Goal: Task Accomplishment & Management: Manage account settings

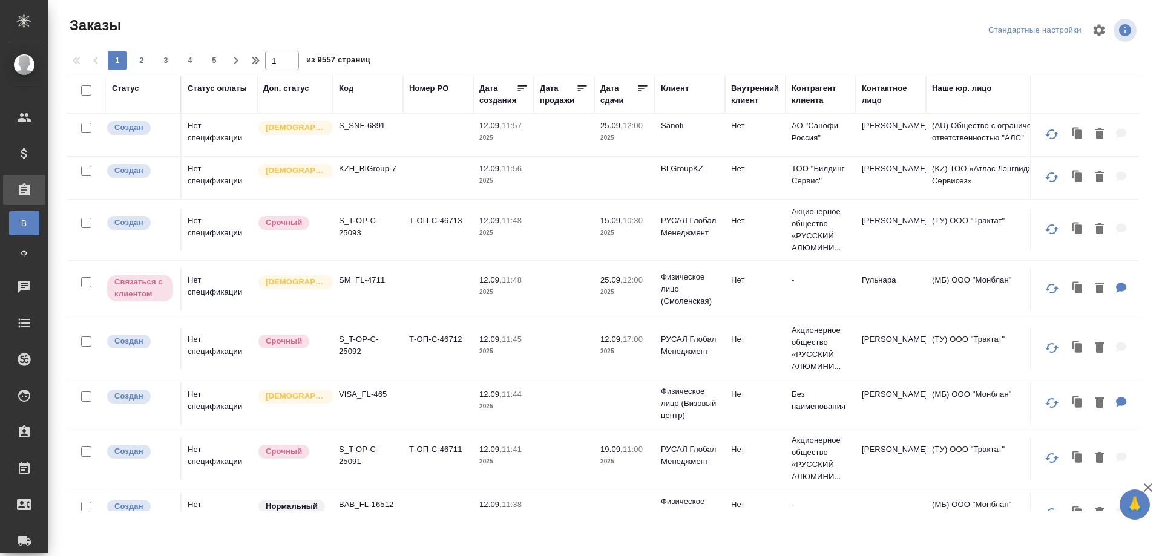
scroll to position [203, 0]
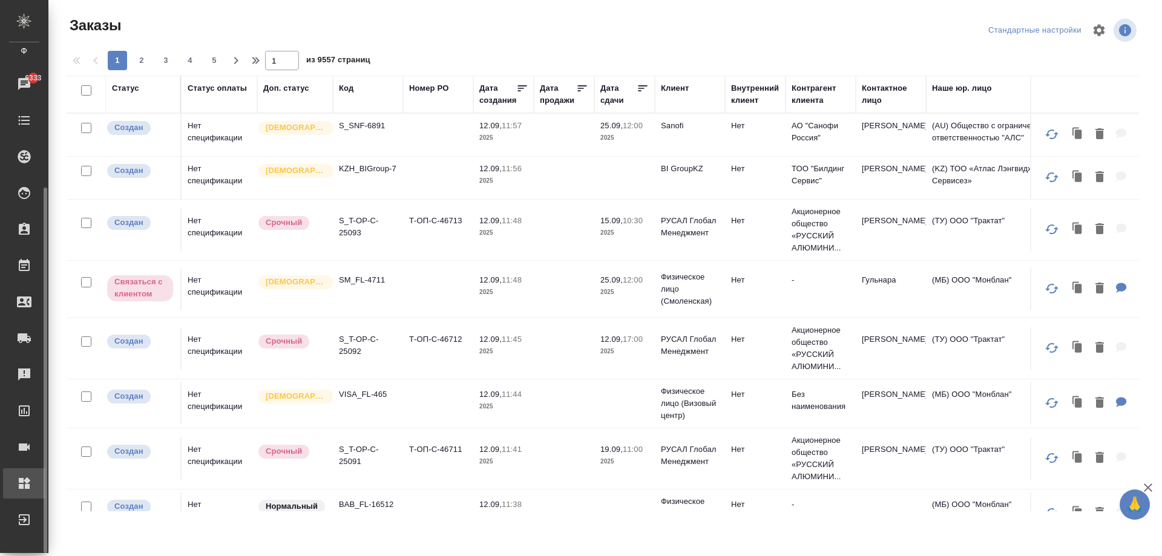
click at [15, 486] on div "Администрирование" at bounding box center [9, 484] width 30 height 18
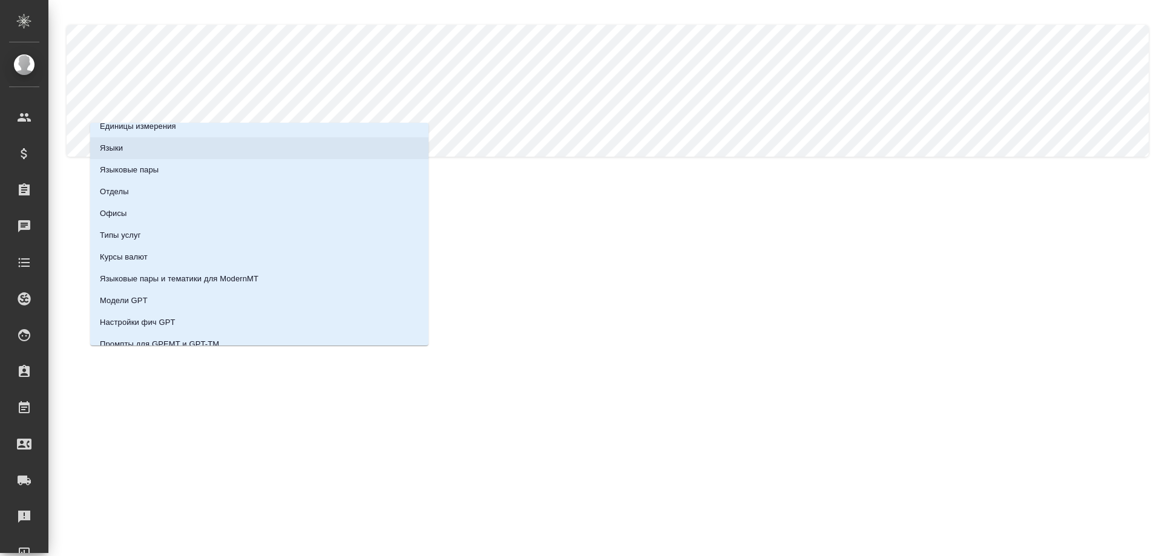
scroll to position [108, 0]
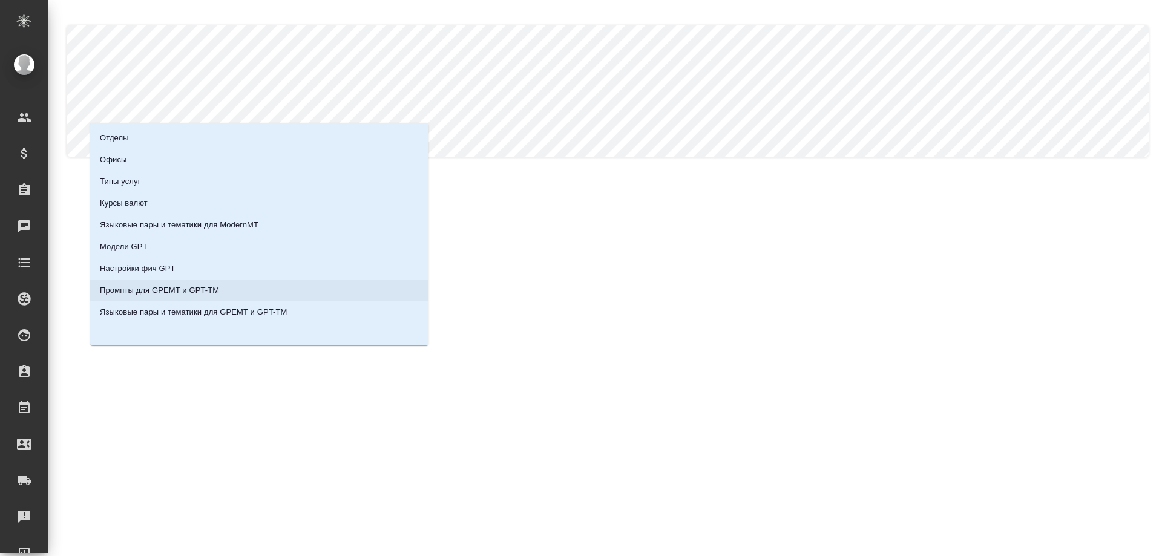
click at [205, 301] on li "Промпты для GPEMT и GPT-TM" at bounding box center [259, 291] width 338 height 22
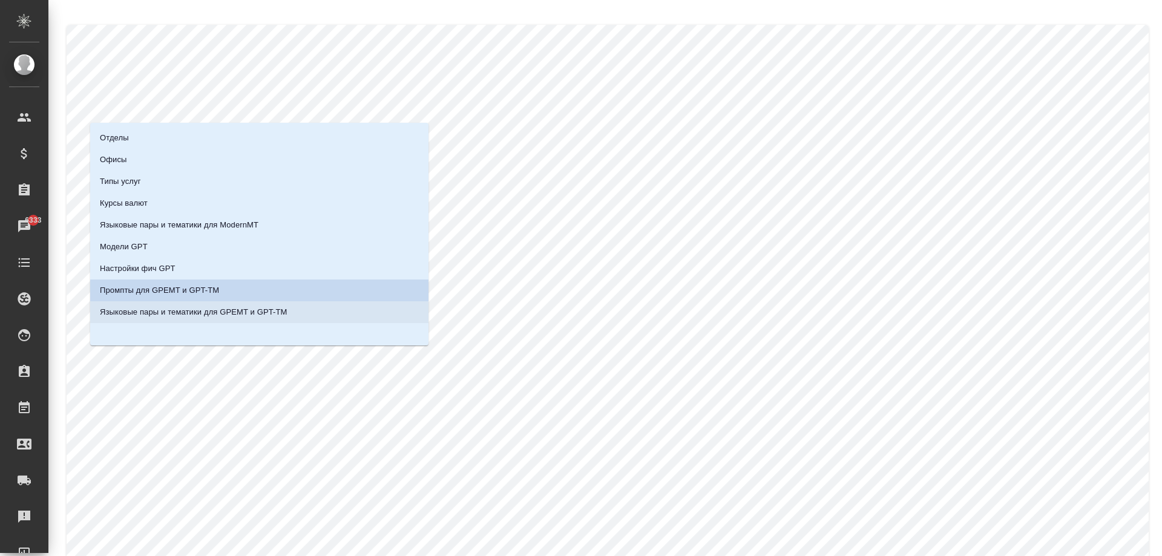
click at [222, 311] on p "Языковые пары и тематики для GPEMT и GPT-TM" at bounding box center [194, 312] width 188 height 12
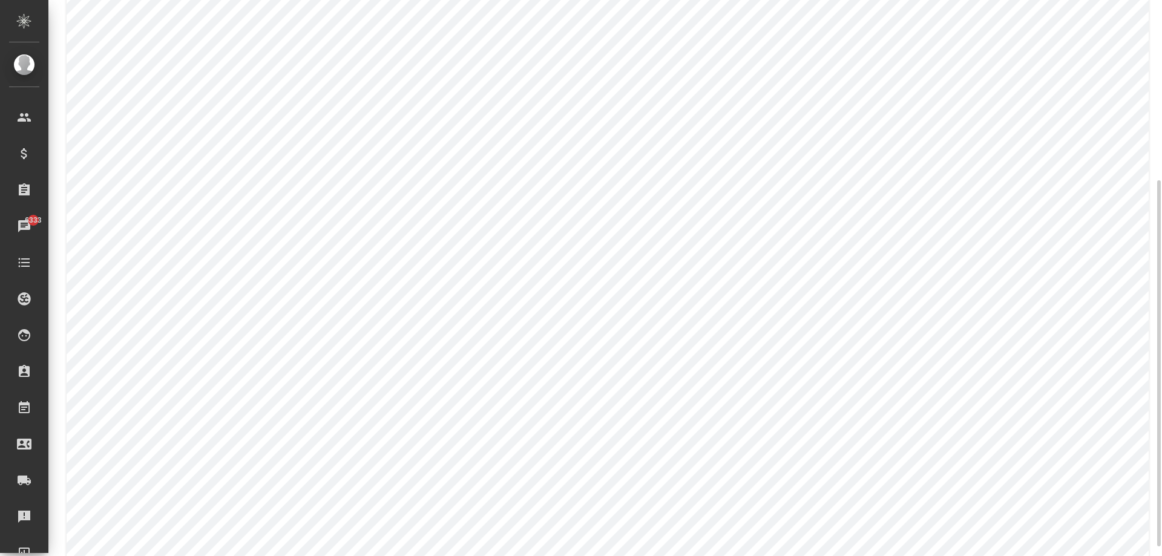
scroll to position [182, 0]
type input "Русский"
type input "Английский"
type input "ИТ (программирование)"
type input "default_to_eng"
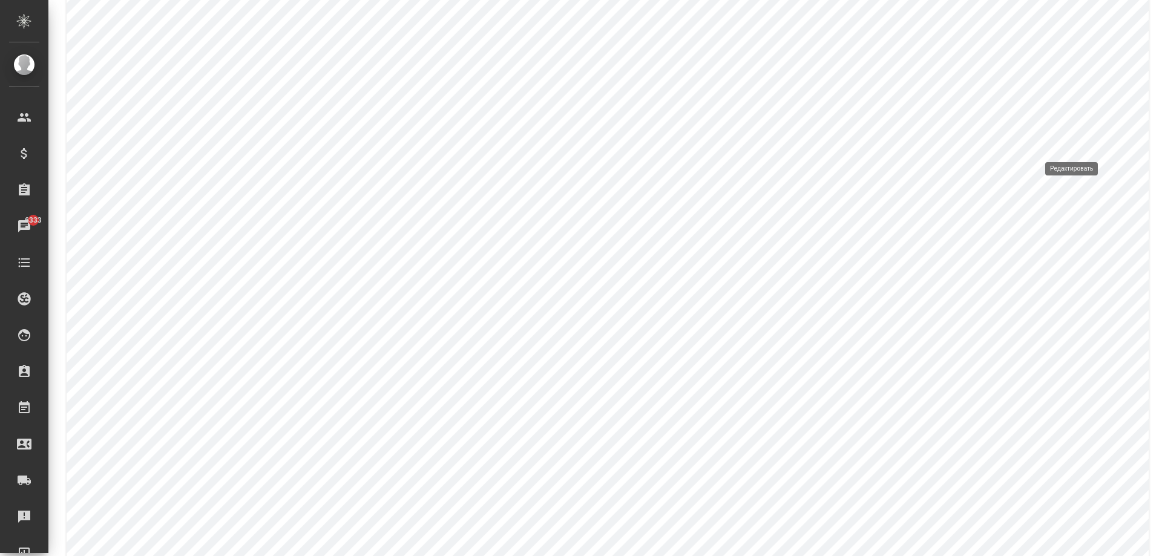
type input "default_to_eng_glossary"
type input "gpt-4.1-2025-04-14"
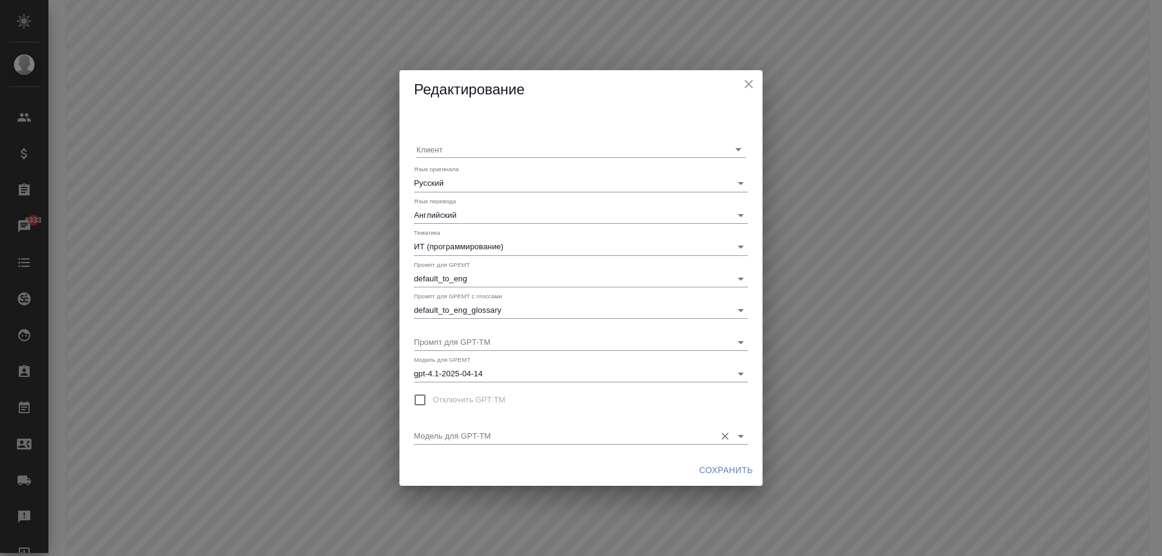
click at [478, 438] on input "Модель для GPT-TM" at bounding box center [561, 435] width 295 height 16
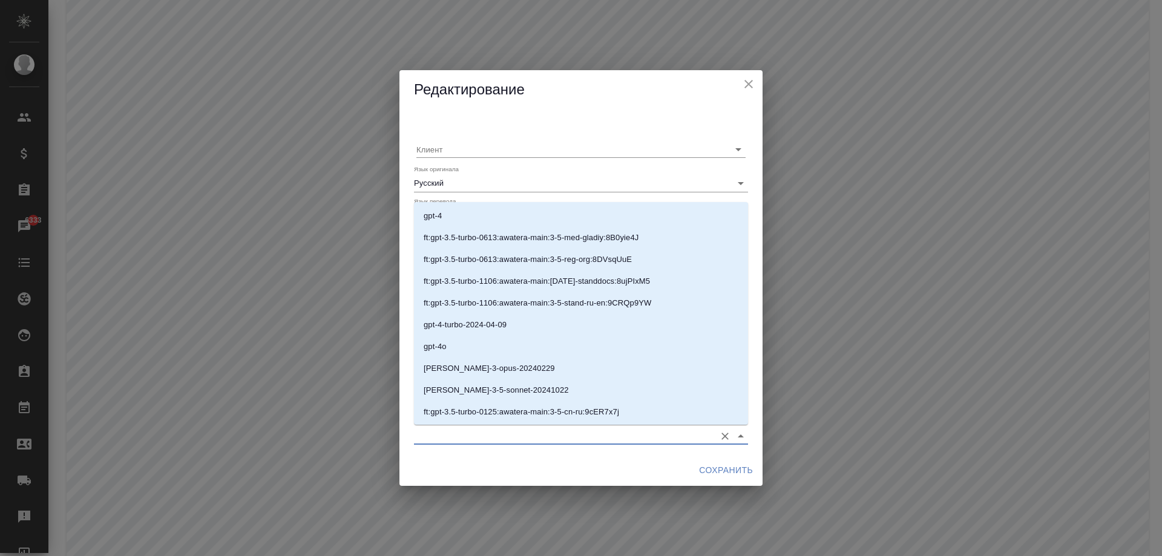
click at [478, 437] on input "Модель для GPT-TM" at bounding box center [561, 435] width 295 height 16
click at [460, 429] on input "Модель для GPT-TM" at bounding box center [561, 435] width 295 height 16
click at [470, 463] on div "Сохранить" at bounding box center [581, 471] width 363 height 32
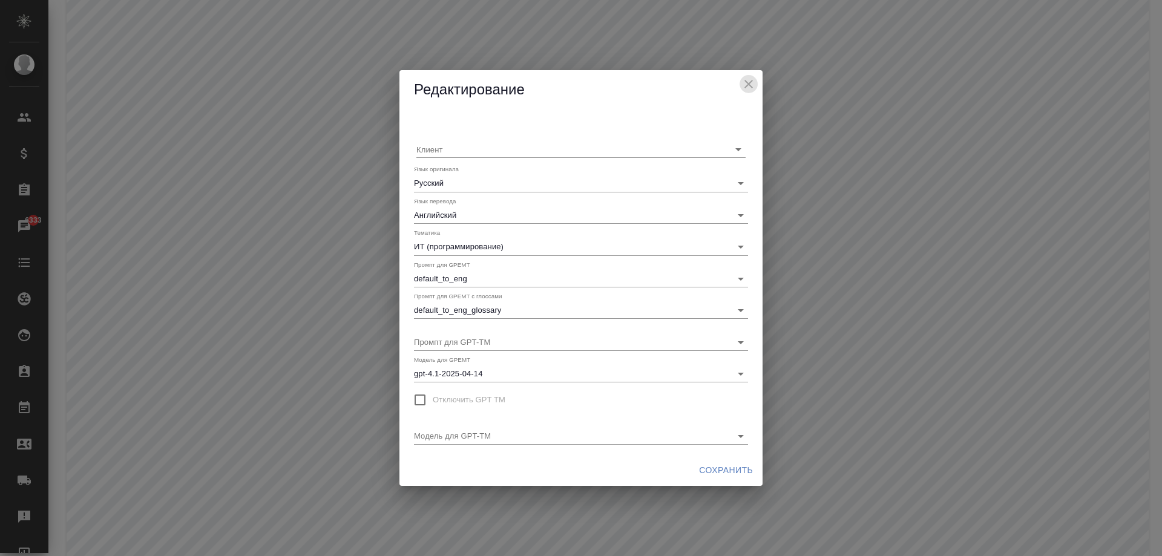
click at [747, 85] on icon "close" at bounding box center [749, 84] width 8 height 8
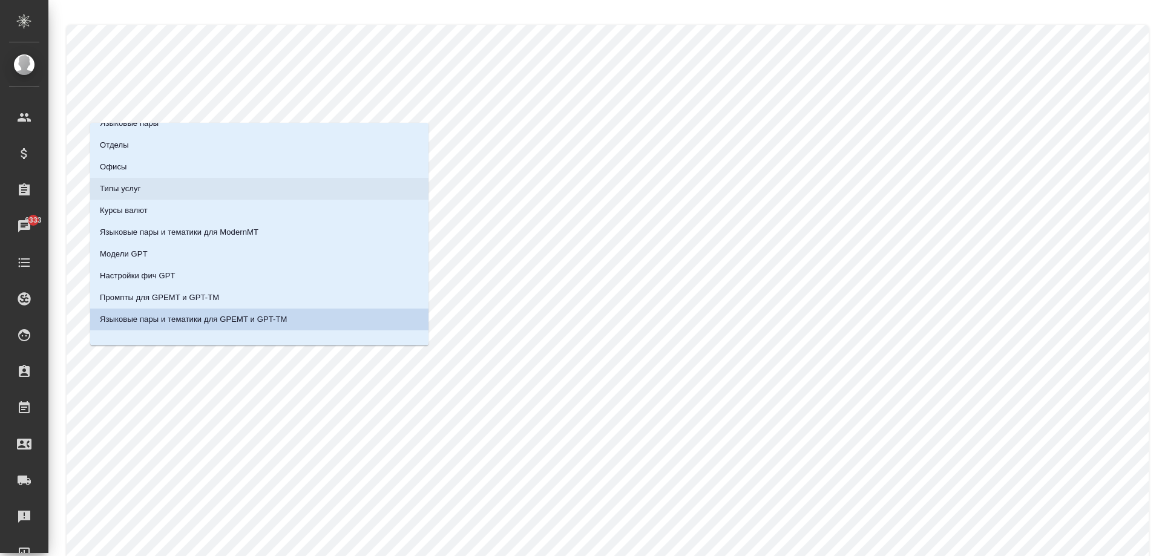
scroll to position [108, 0]
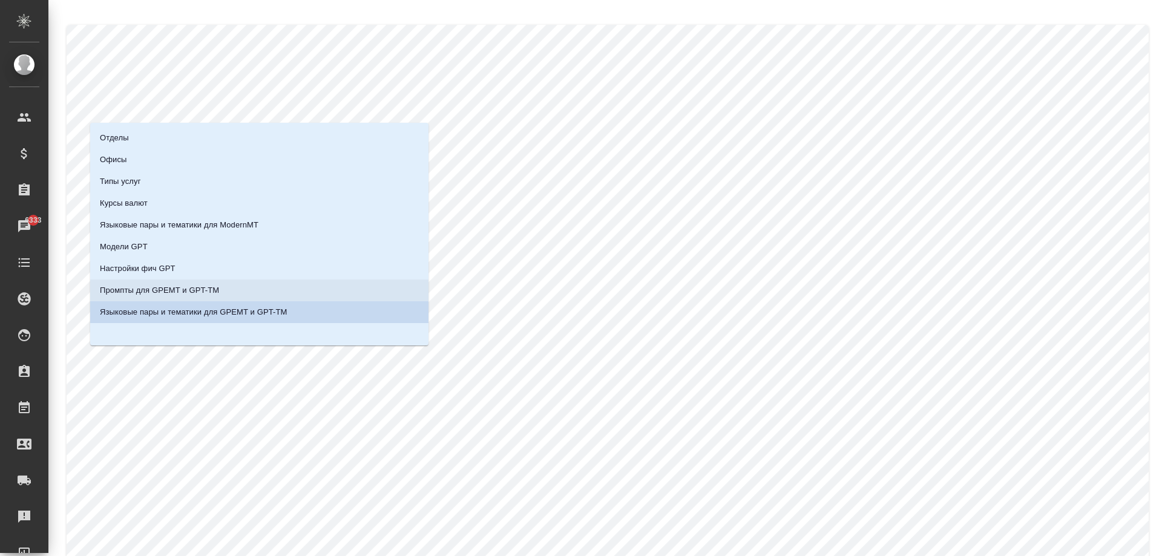
click at [191, 293] on p "Промпты для GPEMT и GPT-TM" at bounding box center [159, 291] width 119 height 12
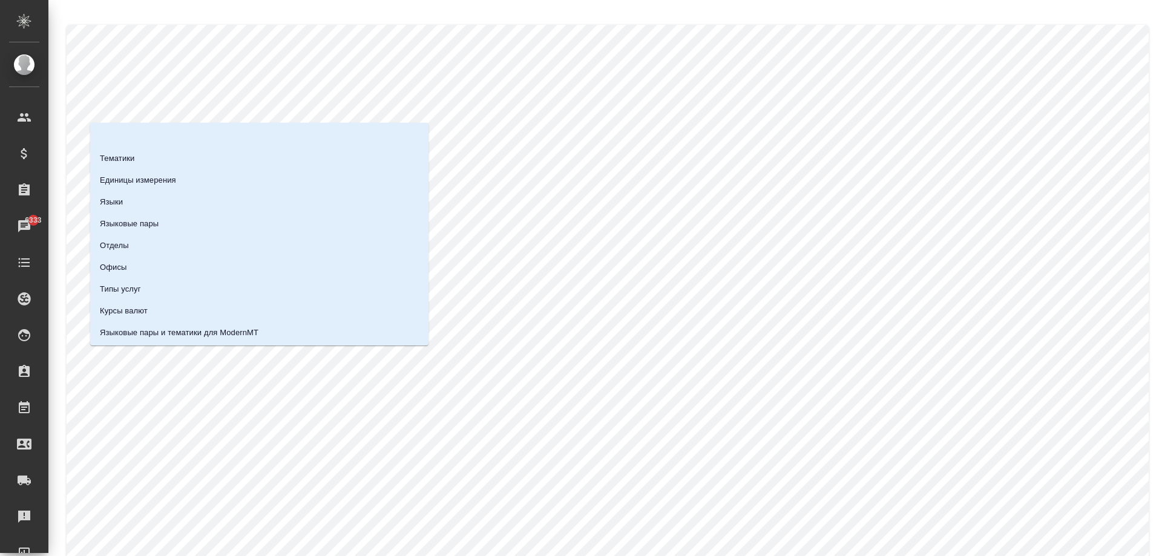
scroll to position [64, 0]
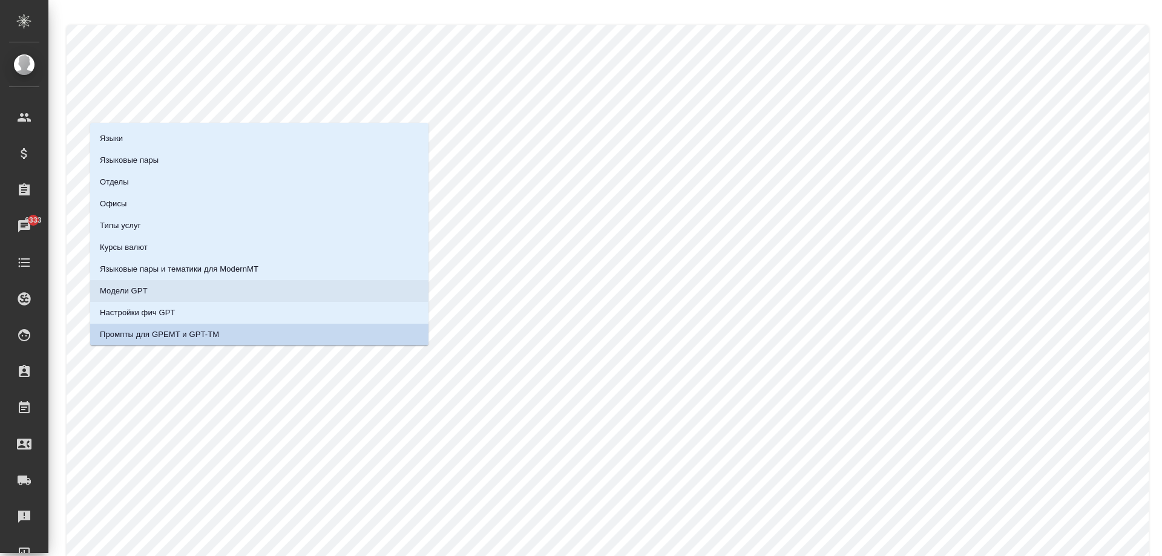
drag, startPoint x: 172, startPoint y: 286, endPoint x: 200, endPoint y: 286, distance: 27.9
click at [171, 286] on li "Модели GPT" at bounding box center [259, 291] width 338 height 22
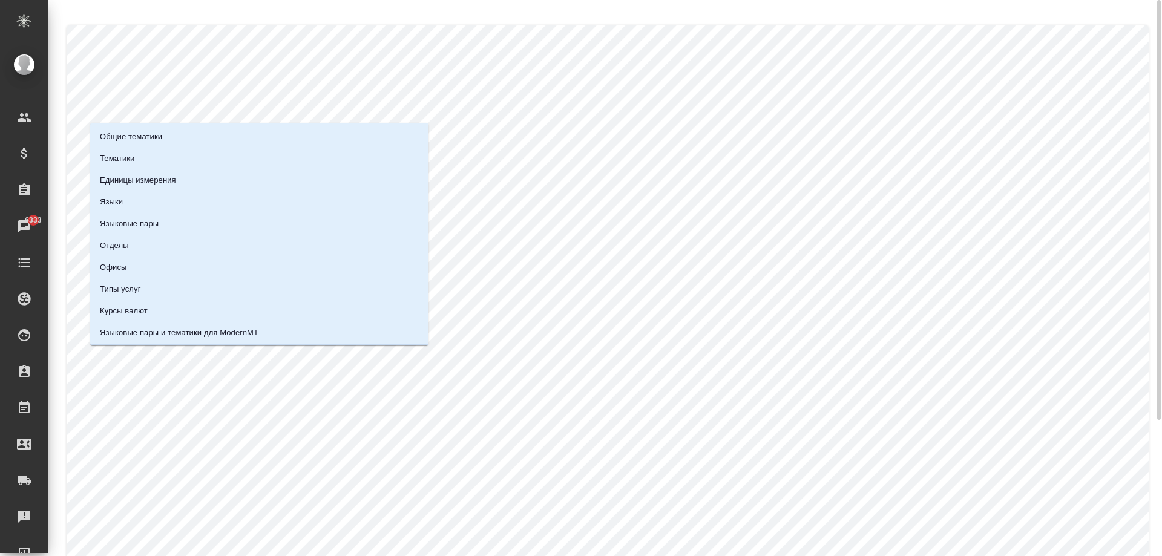
scroll to position [20, 0]
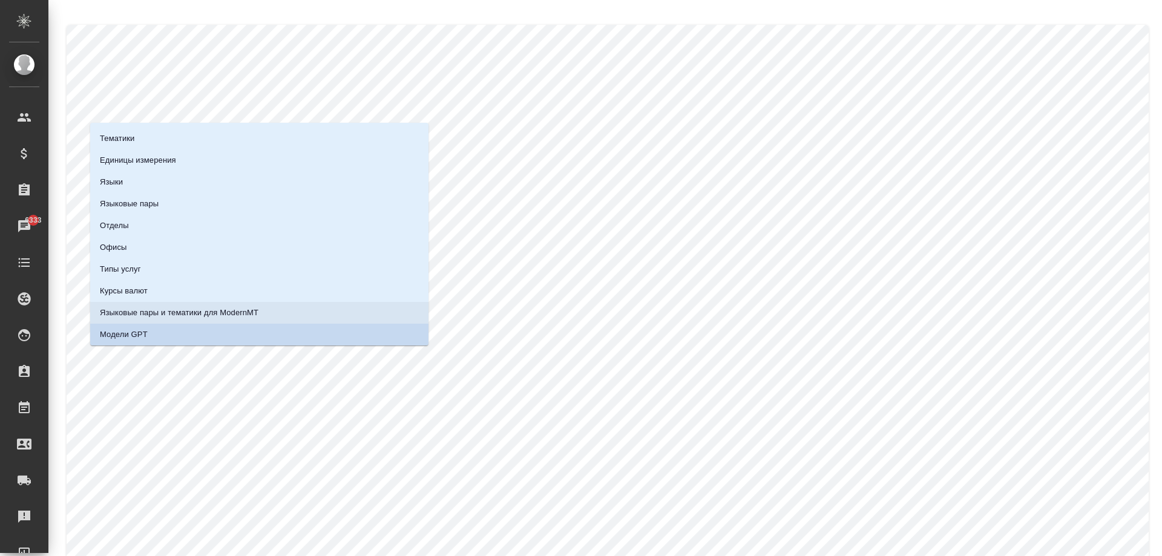
click at [208, 305] on li "Языковые пары и тематики для ModernMT" at bounding box center [259, 313] width 338 height 22
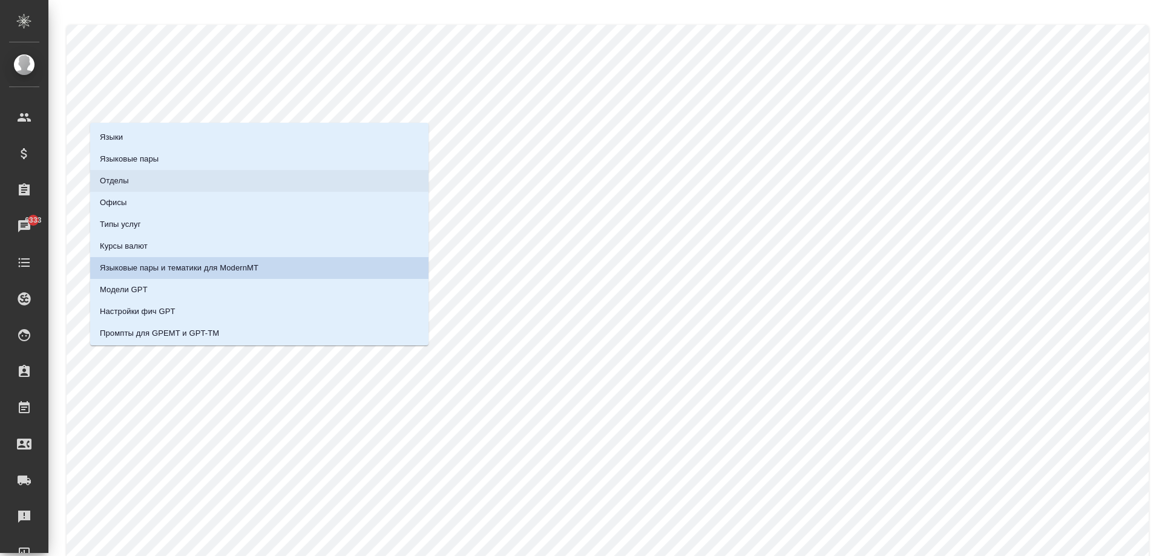
scroll to position [108, 0]
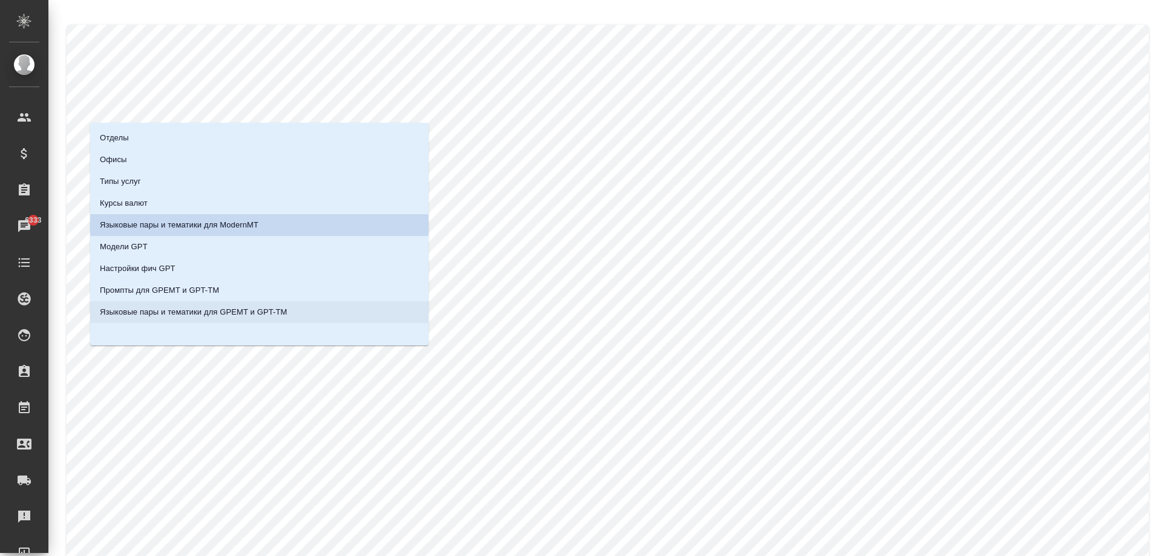
click at [199, 314] on p "Языковые пары и тематики для GPEMT и GPT-TM" at bounding box center [194, 312] width 188 height 12
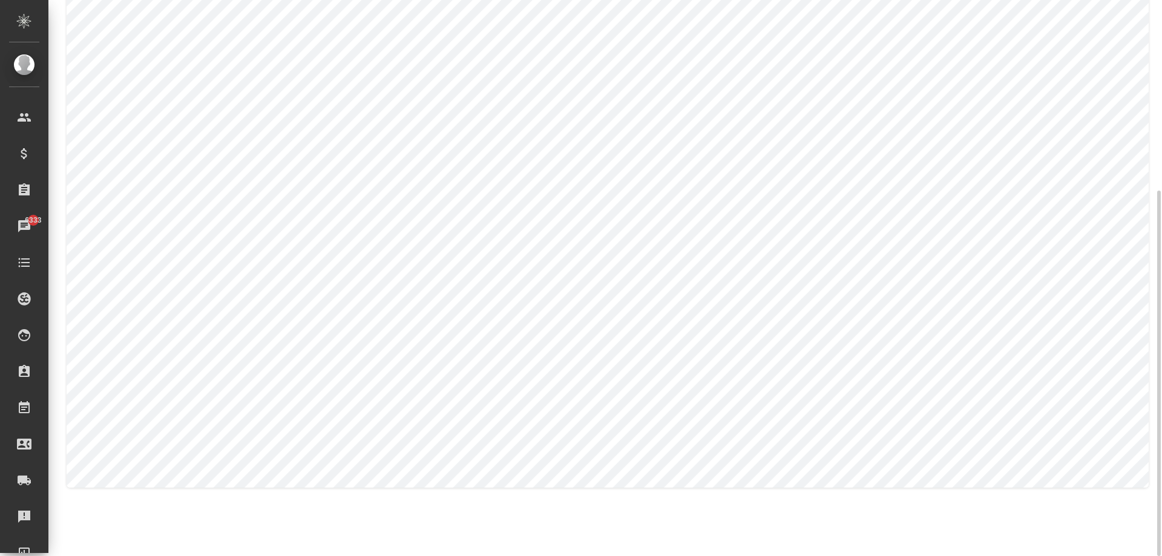
scroll to position [0, 0]
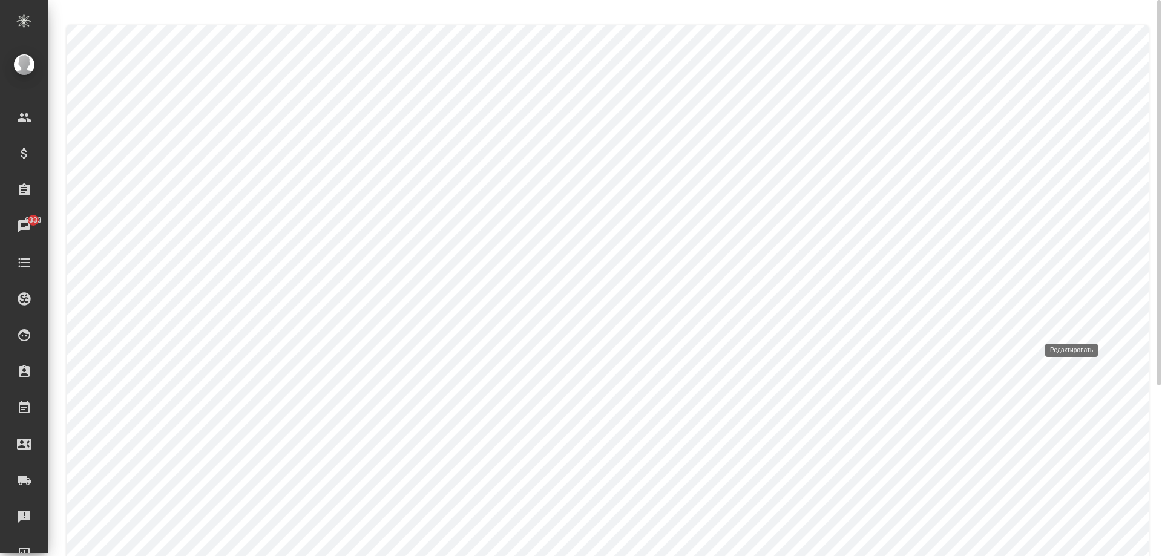
type input "Английский"
type input "Русский"
type input "Патенты"
type input "default_to_rus"
type input "default_to_rus_glossary"
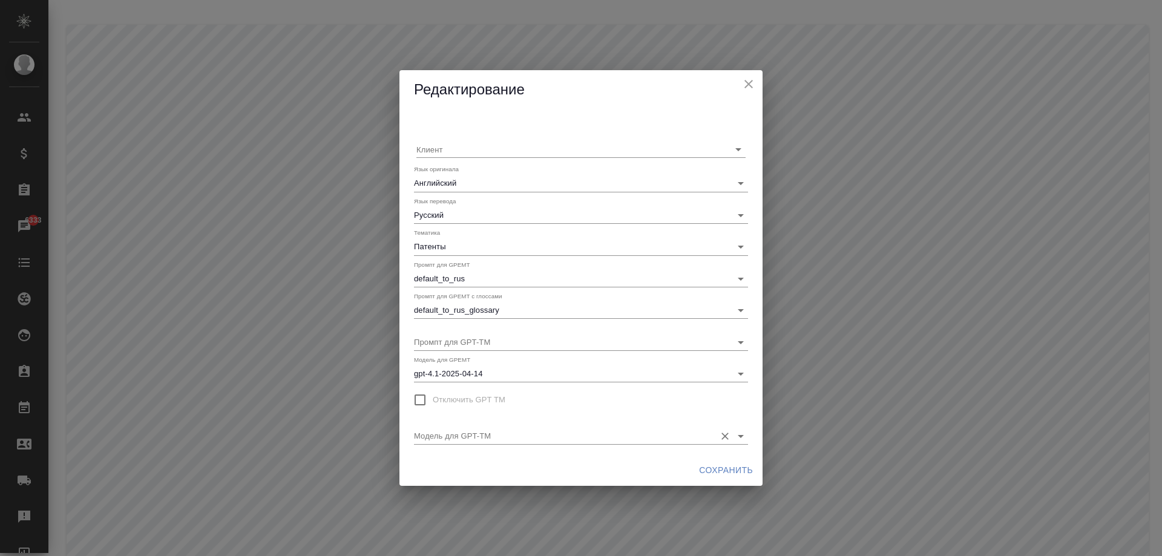
click at [556, 431] on input "Модель для GPT-TM" at bounding box center [561, 435] width 295 height 16
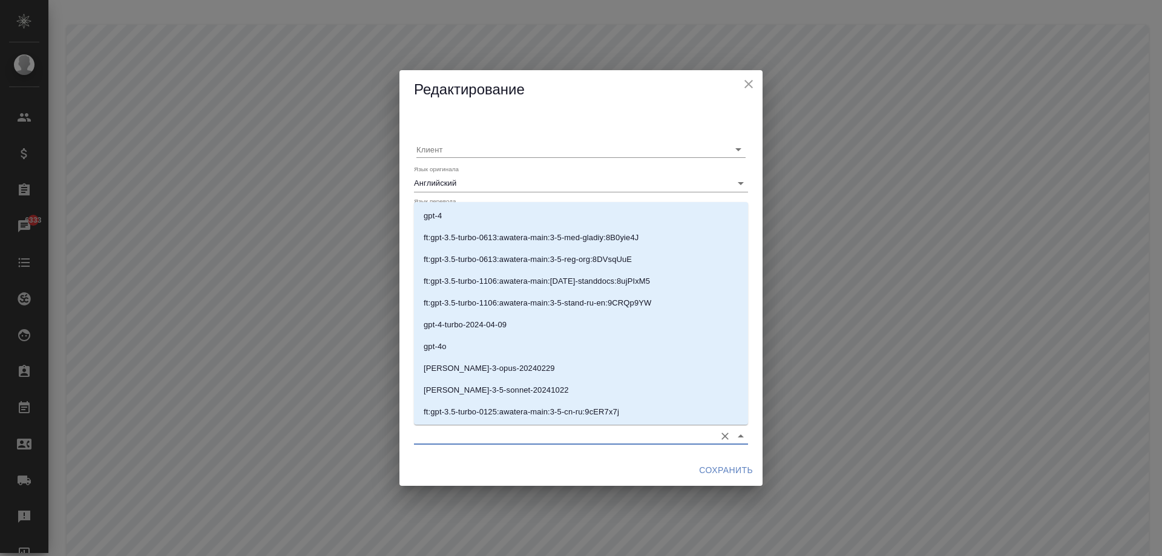
drag, startPoint x: 748, startPoint y: 80, endPoint x: 753, endPoint y: 90, distance: 11.1
click at [748, 80] on icon "close" at bounding box center [749, 84] width 15 height 15
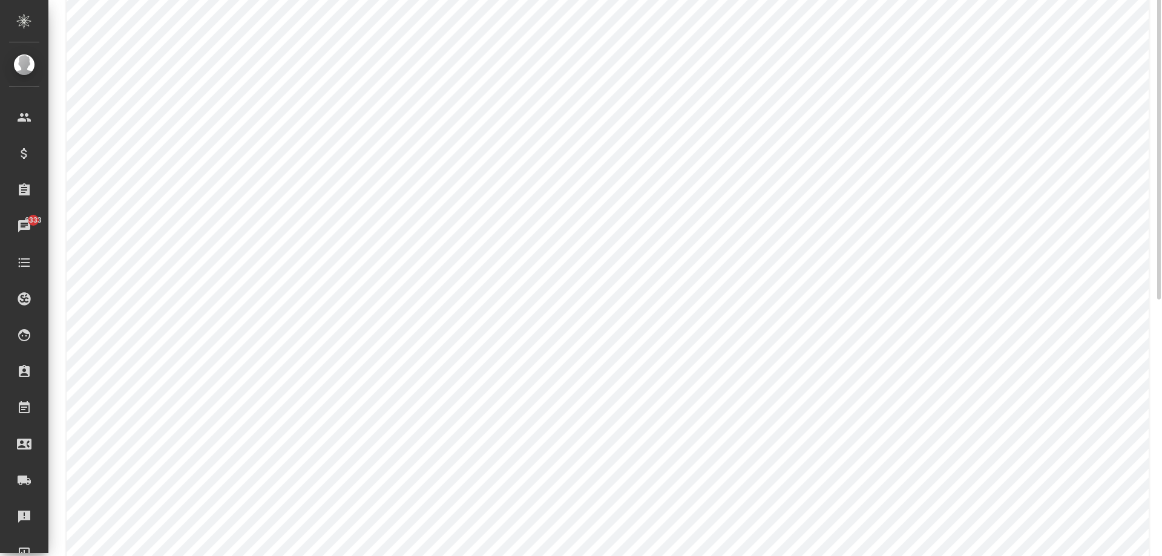
scroll to position [2, 0]
type input "Финансы и экономика"
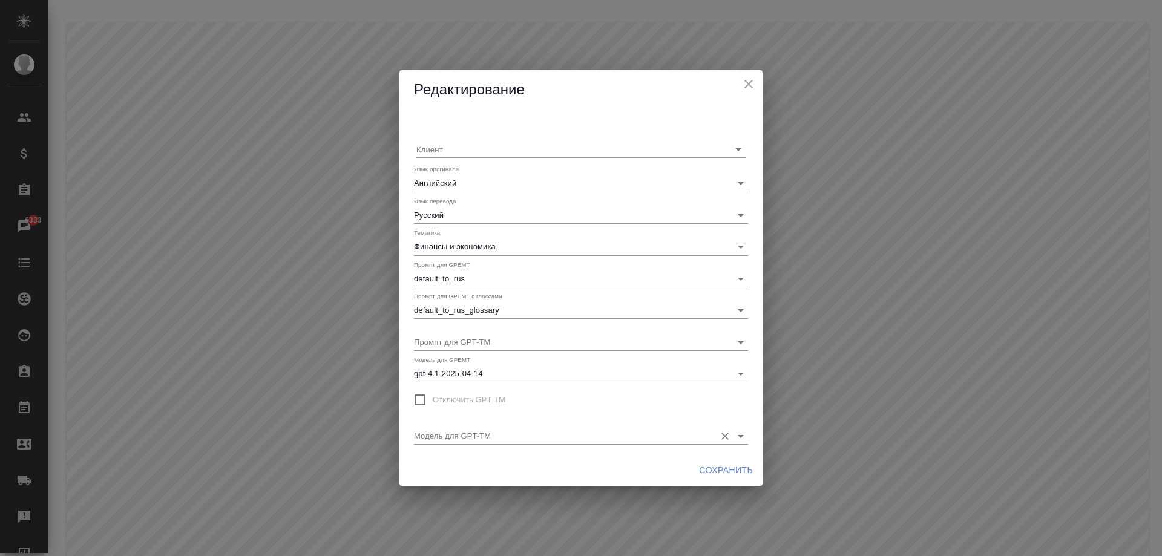
click at [544, 440] on input "Модель для GPT-TM" at bounding box center [561, 435] width 295 height 16
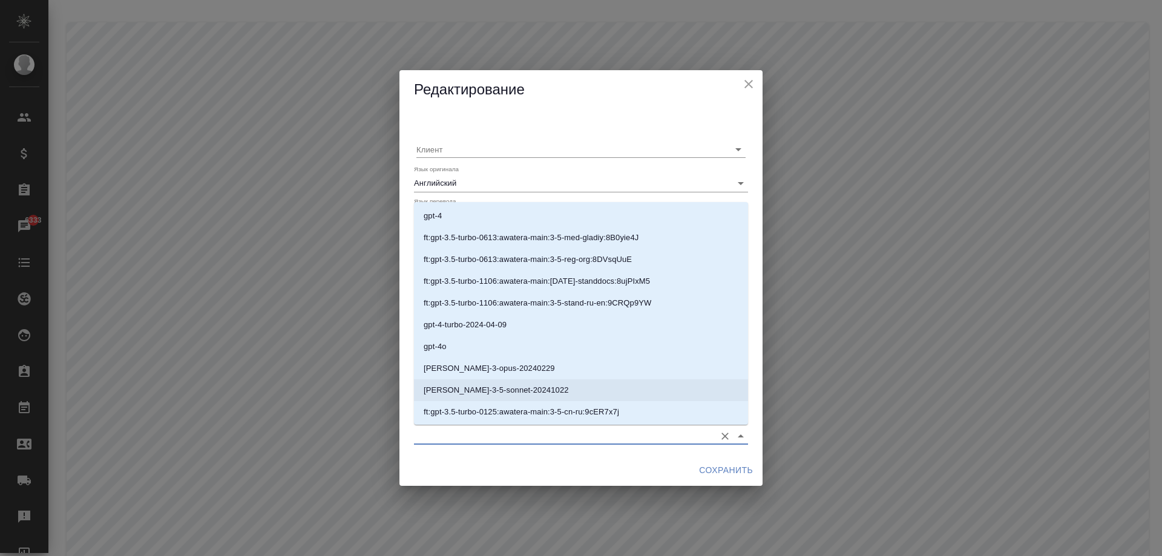
scroll to position [195, 0]
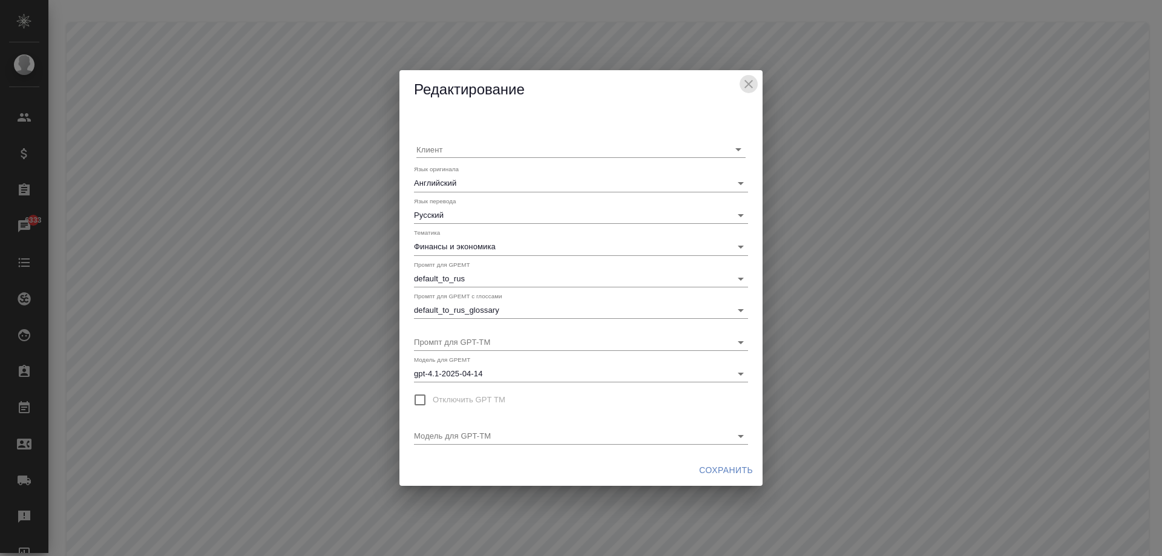
click at [751, 82] on icon "close" at bounding box center [749, 84] width 15 height 15
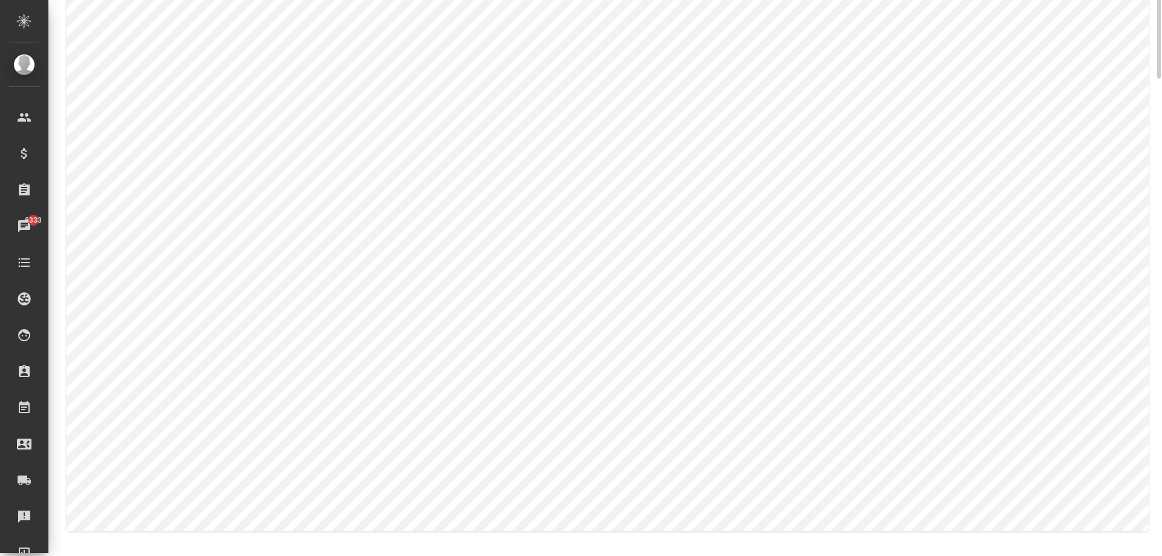
scroll to position [0, 0]
